Goal: Communication & Community: Answer question/provide support

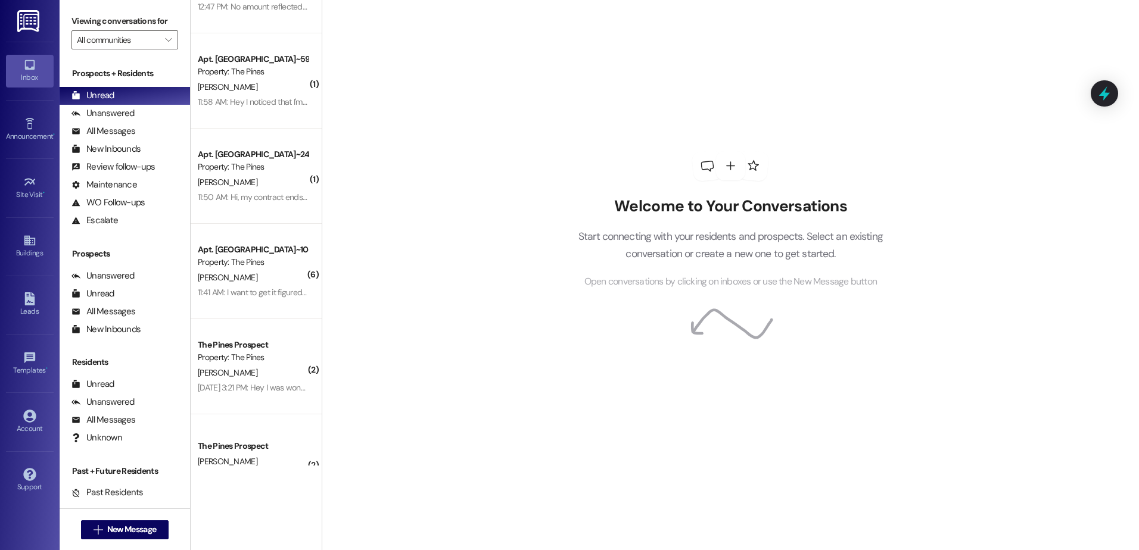
scroll to position [179, 0]
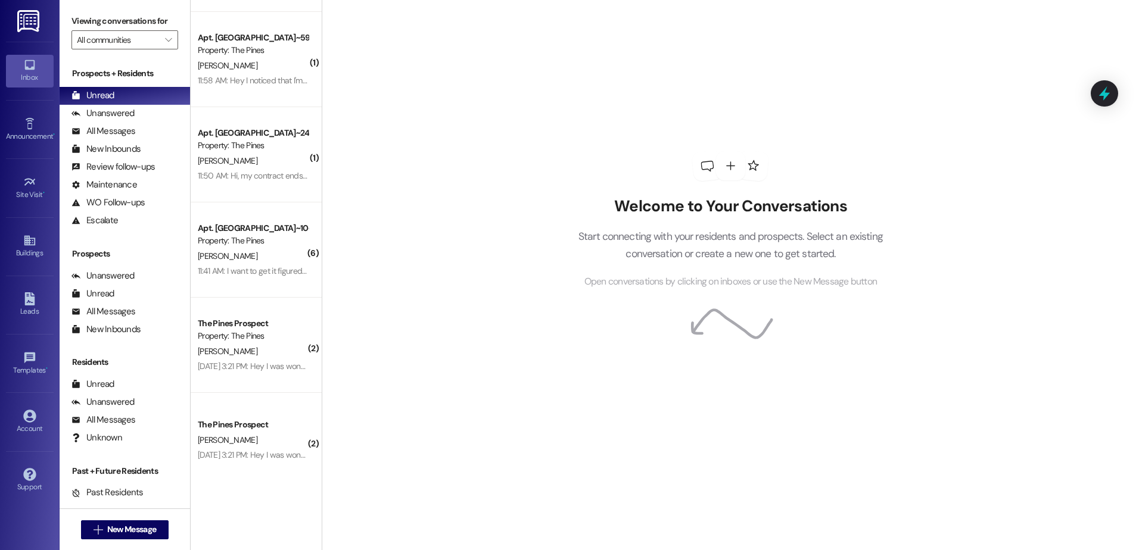
click at [1103, 363] on div "Welcome to Your Conversations Start connecting with your residents and prospect…" at bounding box center [730, 275] width 817 height 550
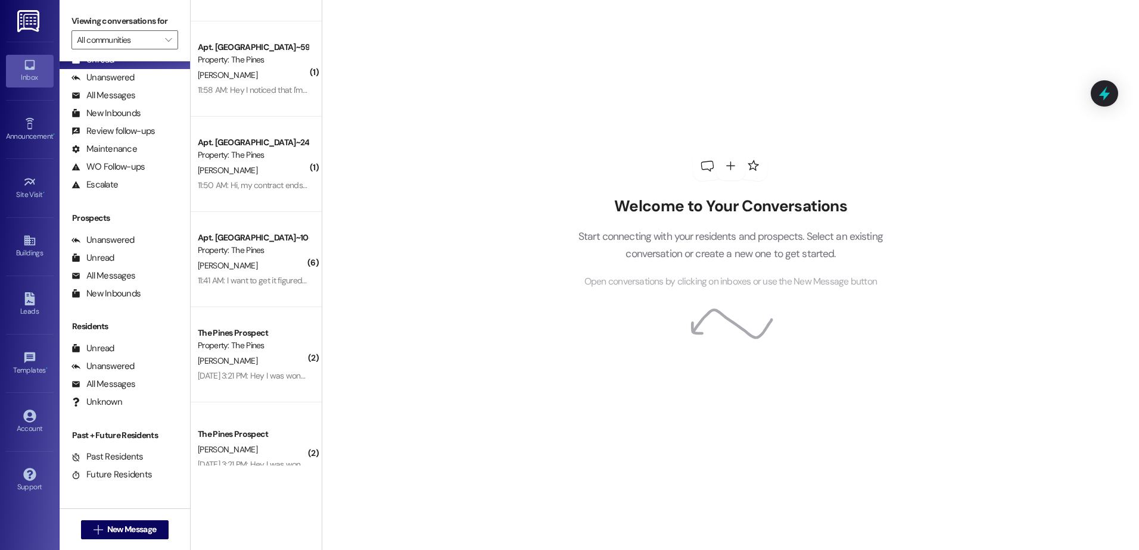
scroll to position [201, 0]
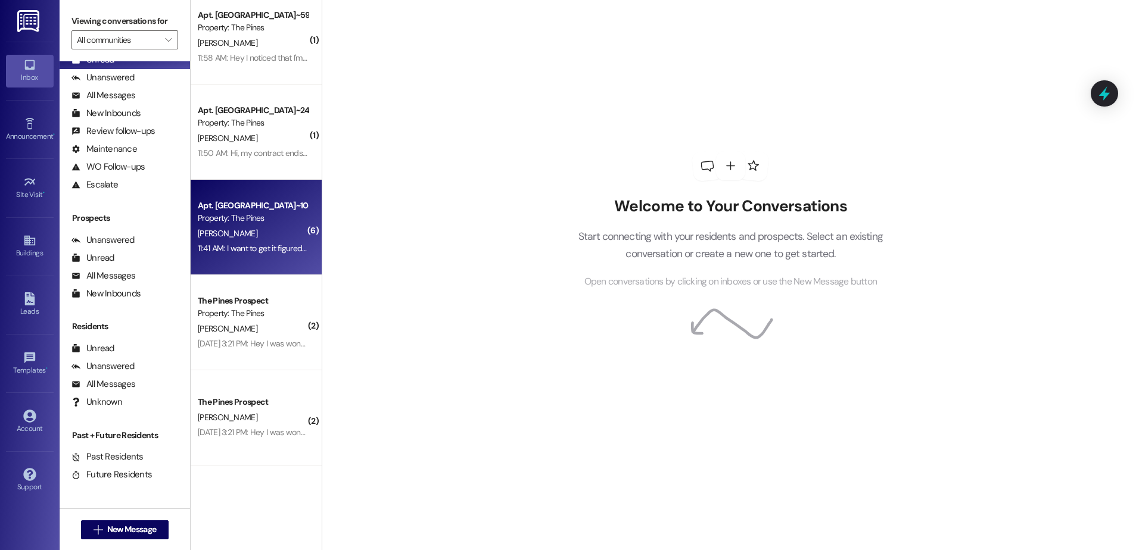
click at [259, 229] on div "[PERSON_NAME]" at bounding box center [253, 233] width 113 height 15
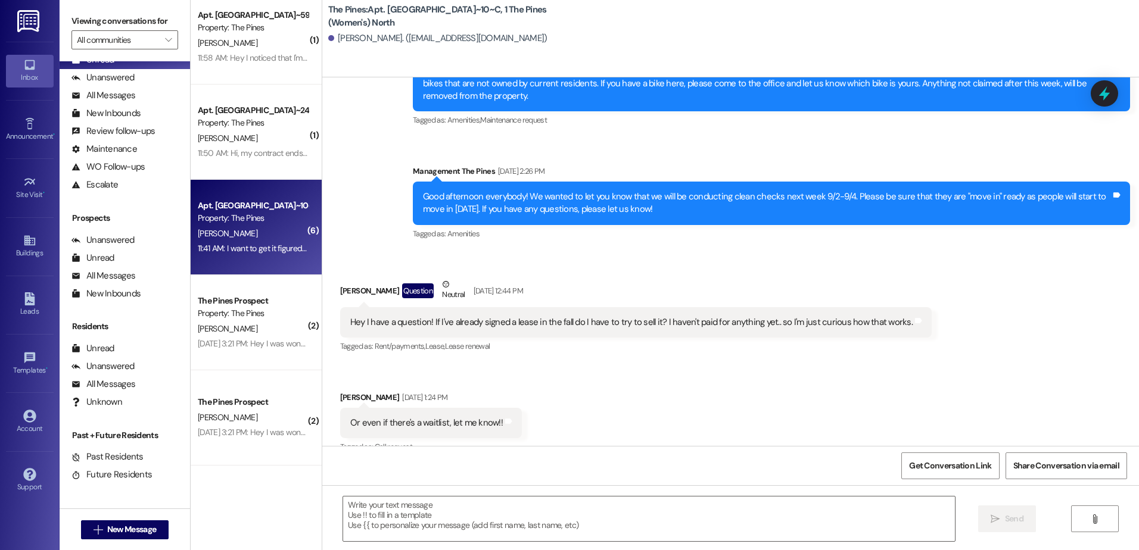
scroll to position [29977, 0]
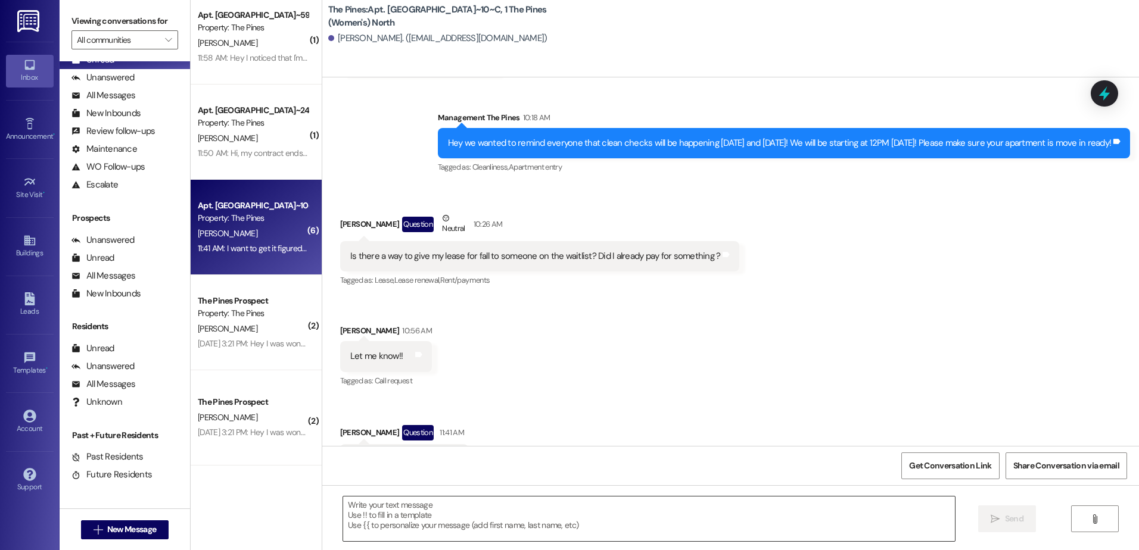
click at [406, 510] on textarea at bounding box center [648, 519] width 611 height 45
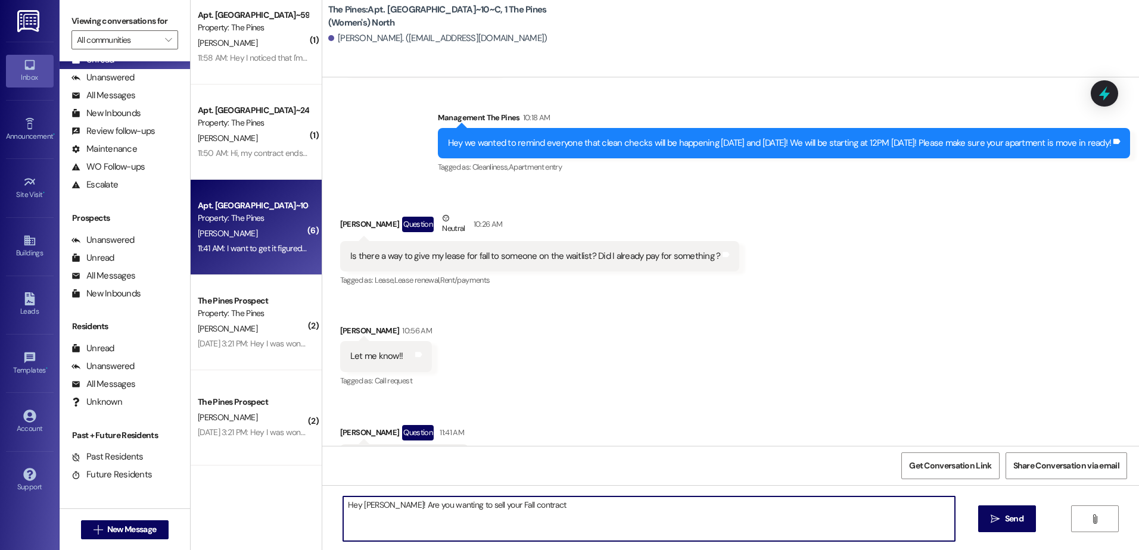
type textarea "Hey [PERSON_NAME]! Are you wanting to sell your Fall contract?"
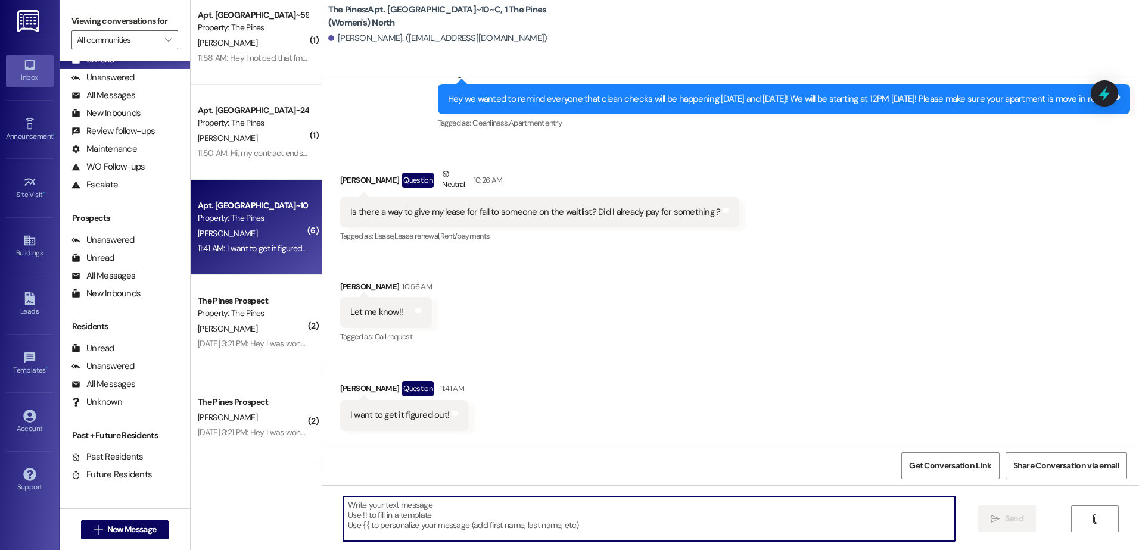
scroll to position [30001, 0]
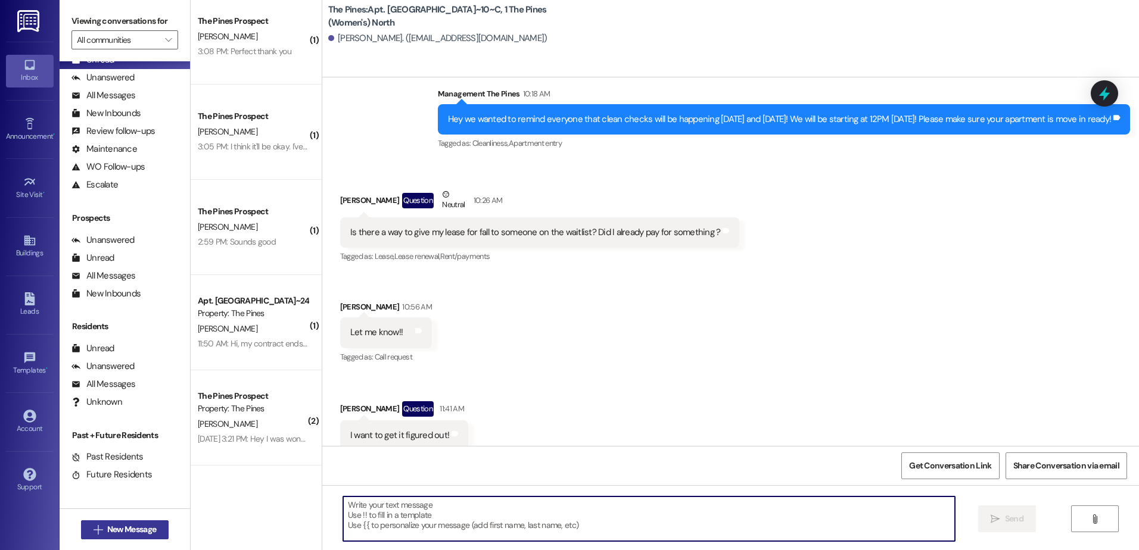
click at [117, 531] on span "New Message" at bounding box center [131, 530] width 49 height 13
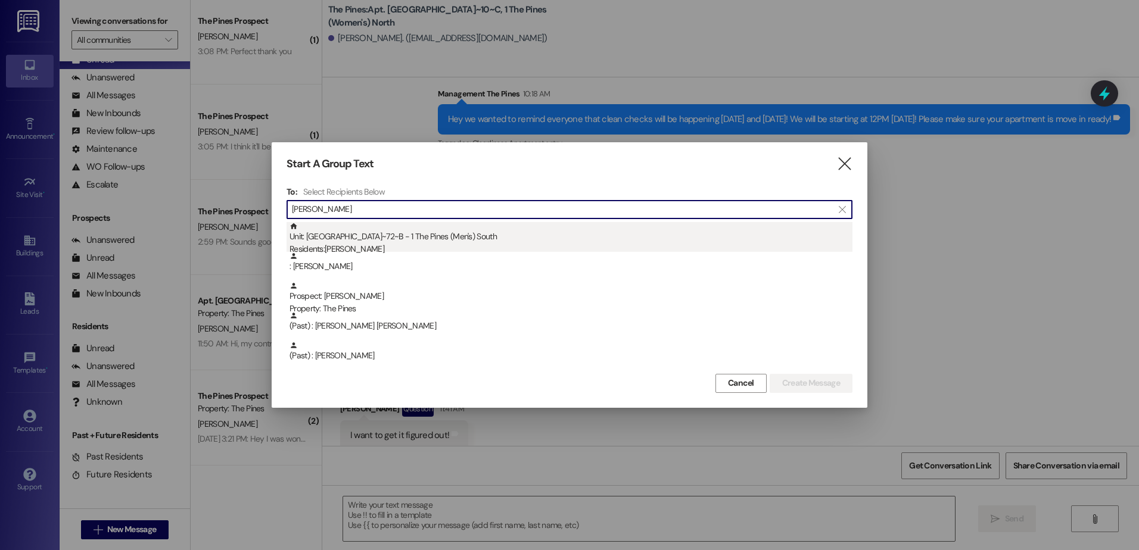
type input "[PERSON_NAME]"
click at [373, 241] on div "Unit: South BLDG~72~B - 1 The Pines (Men's) [DEMOGRAPHIC_DATA] Residents: [PERS…" at bounding box center [571, 239] width 563 height 34
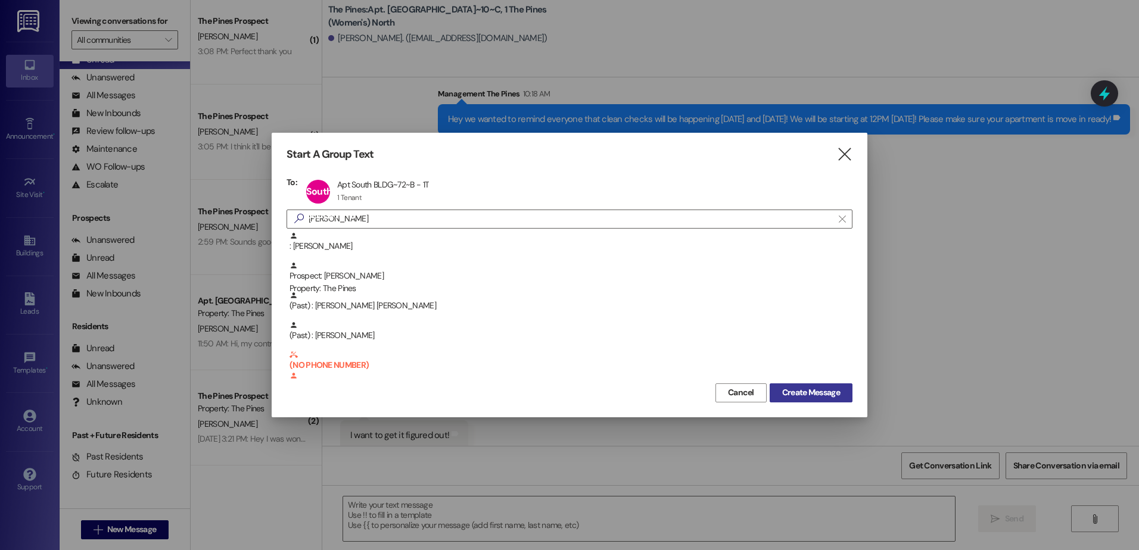
click at [811, 393] on span "Create Message" at bounding box center [811, 393] width 58 height 13
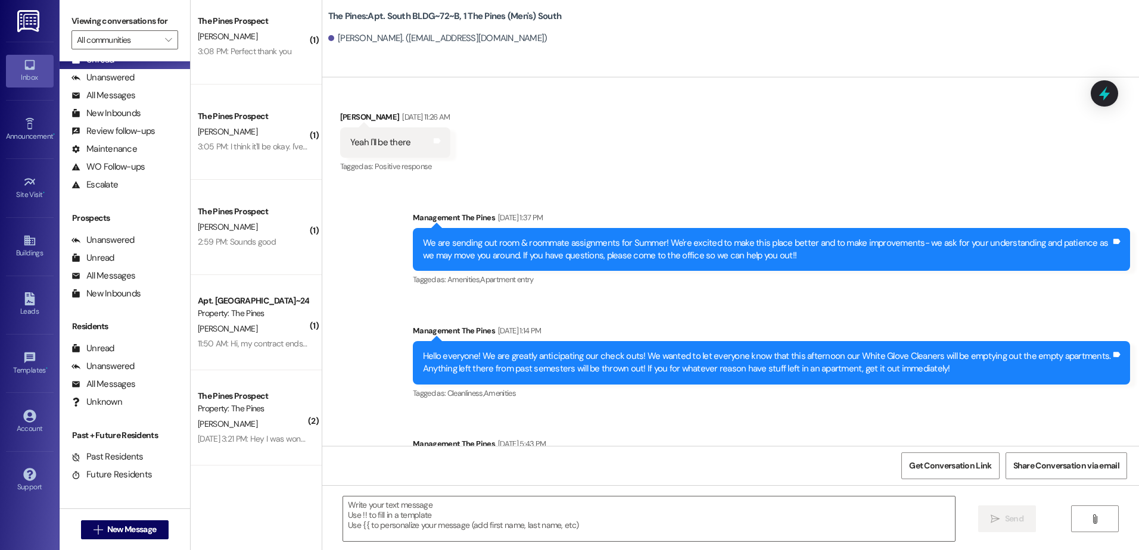
scroll to position [84866, 0]
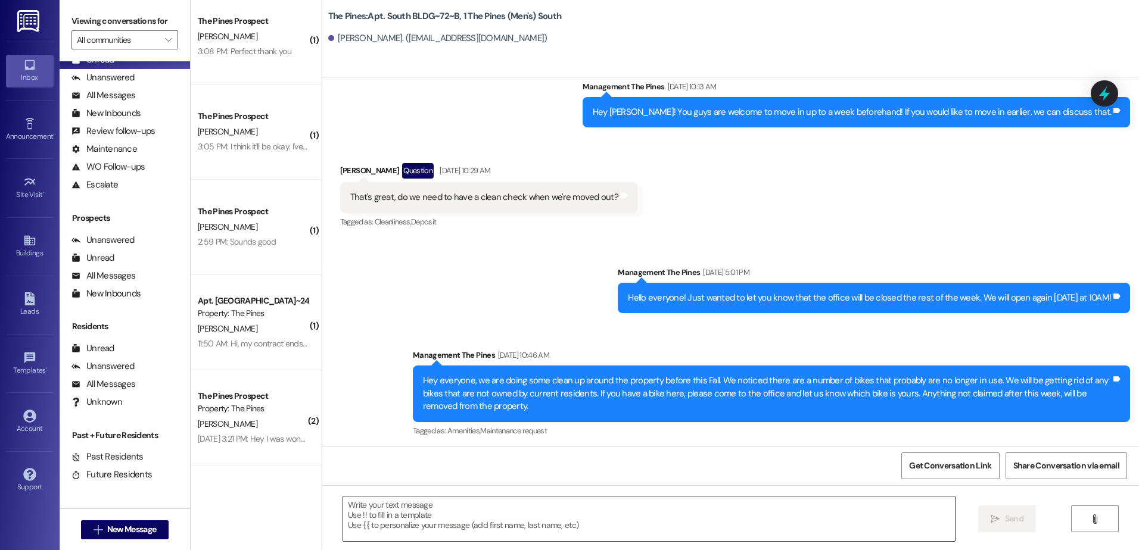
click at [464, 516] on textarea at bounding box center [648, 519] width 611 height 45
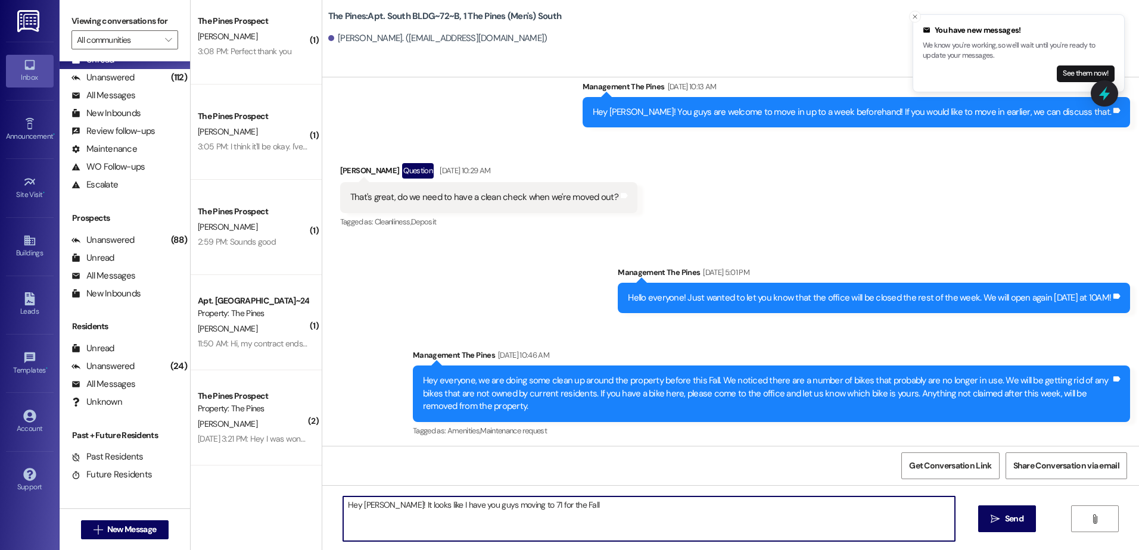
type textarea "Hey [PERSON_NAME]! It looks like I have you guys moving to 71 for the Fall."
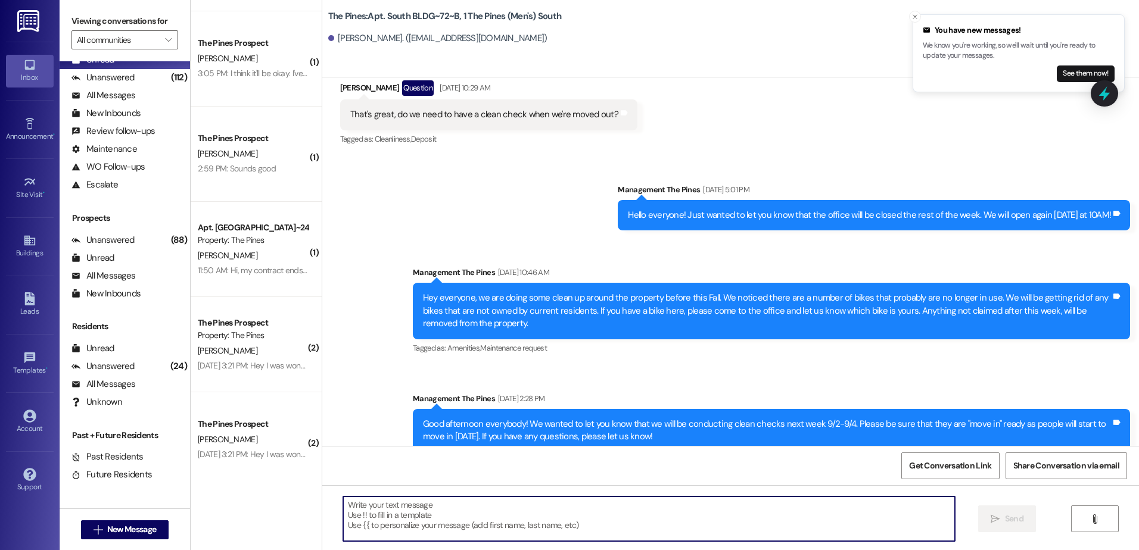
scroll to position [297, 0]
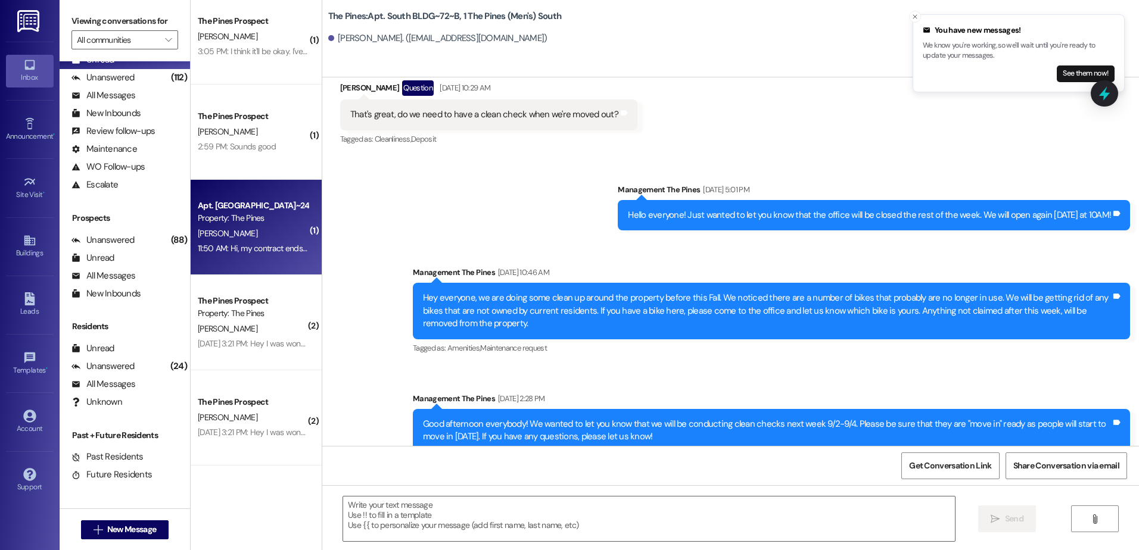
click at [245, 254] on div "11:50 AM: Hi, my contract ends on the [DATE]. You guys are wanting me to pay th…" at bounding box center [253, 248] width 113 height 15
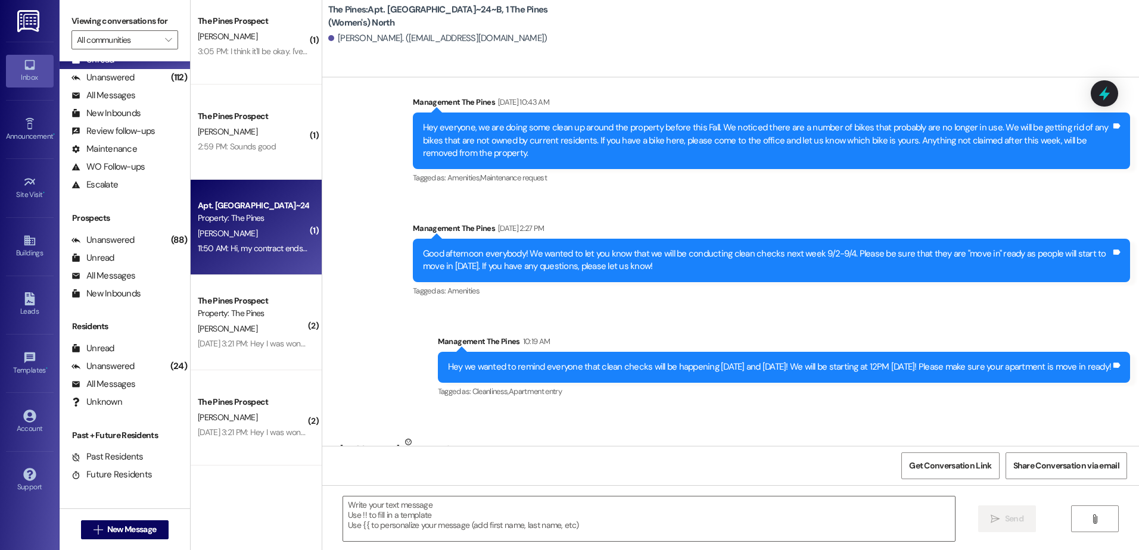
scroll to position [32980, 0]
drag, startPoint x: 478, startPoint y: 513, endPoint x: 475, endPoint y: 506, distance: 7.2
click at [477, 512] on textarea at bounding box center [648, 519] width 611 height 45
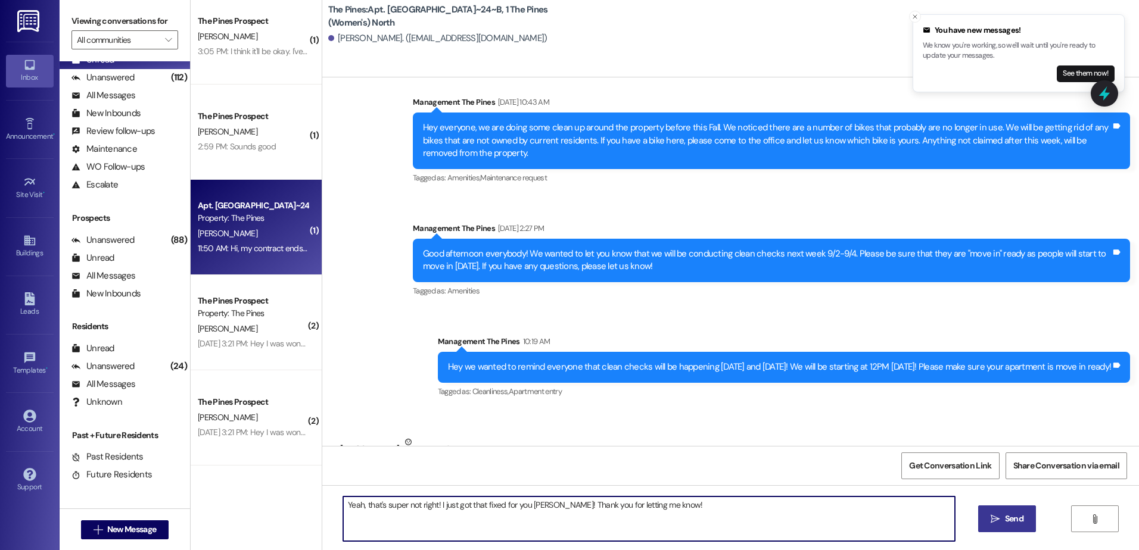
type textarea "Yeah, that's super not right! I just got that fixed for you [PERSON_NAME]! Than…"
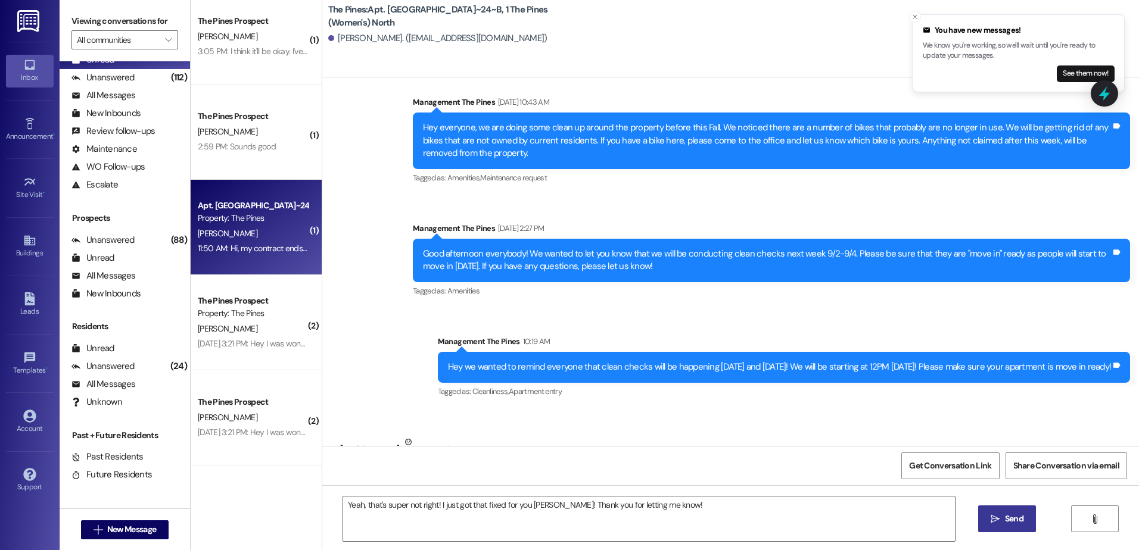
click at [1029, 520] on button " Send" at bounding box center [1007, 519] width 58 height 27
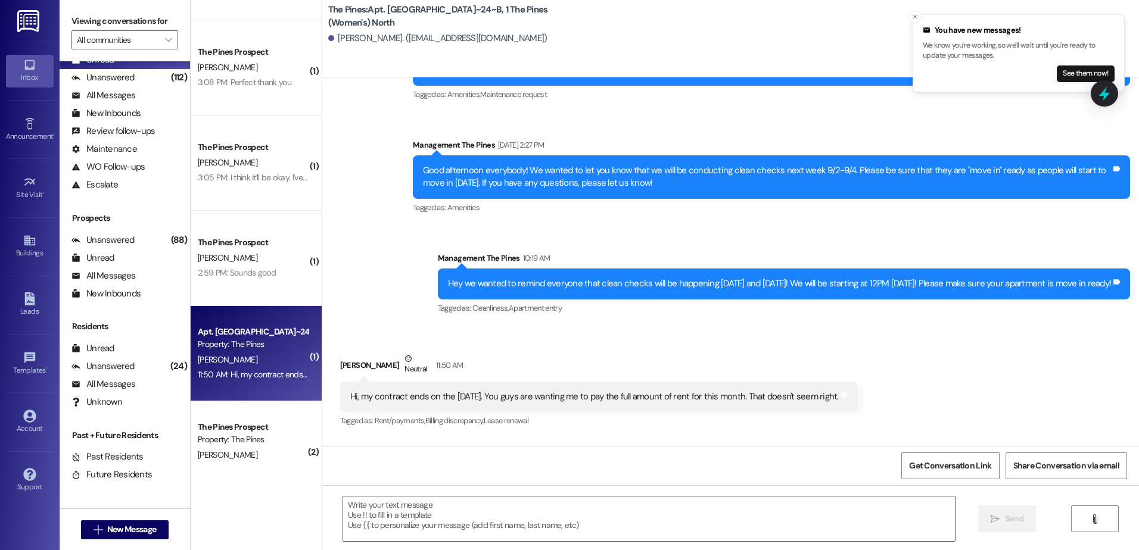
scroll to position [297, 0]
